Goal: Browse casually

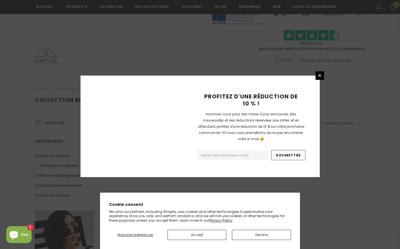
scroll to position [343, 0]
